Goal: Task Accomplishment & Management: Manage account settings

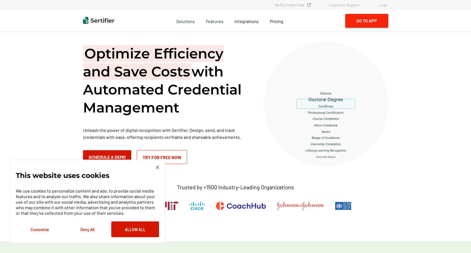
click at [363, 19] on button "Go to App" at bounding box center [366, 21] width 43 height 14
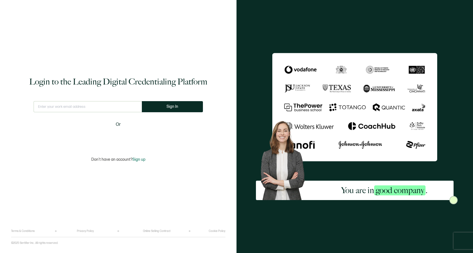
click at [76, 107] on input "text" at bounding box center [88, 106] width 108 height 11
click at [72, 111] on input "text" at bounding box center [88, 106] width 108 height 11
type input "jsparkman@natptax.com"
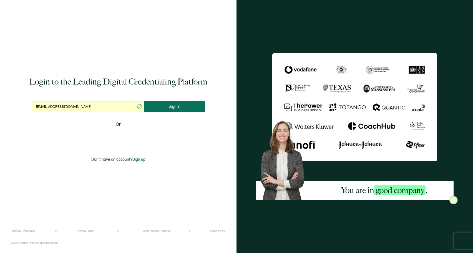
click at [183, 105] on button "Sign In" at bounding box center [174, 106] width 61 height 11
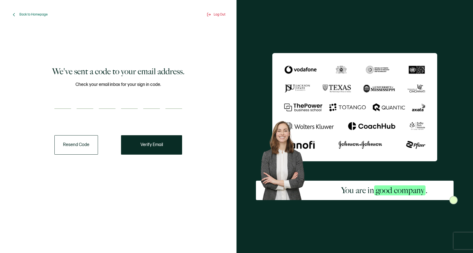
click at [64, 106] on input "number" at bounding box center [62, 103] width 17 height 11
paste input "9"
type input "9"
type input "2"
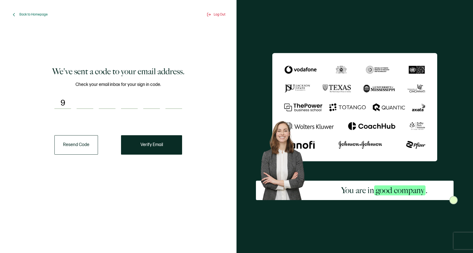
type input "7"
type input "2"
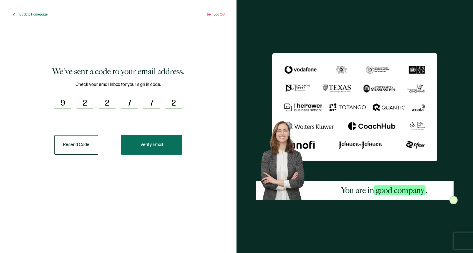
click at [158, 146] on span "Verify Email" at bounding box center [151, 145] width 22 height 4
